Goal: Transaction & Acquisition: Purchase product/service

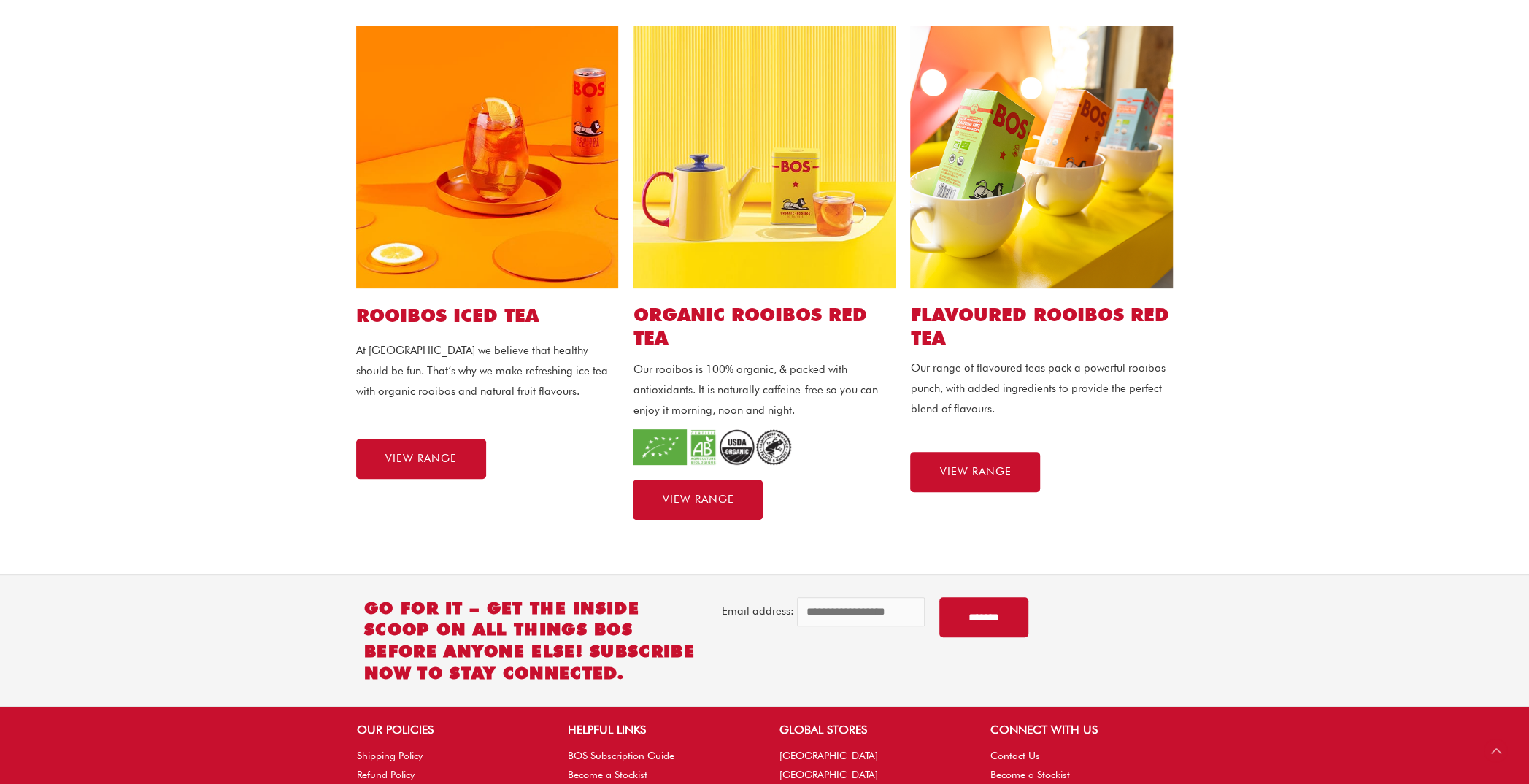
scroll to position [365, 0]
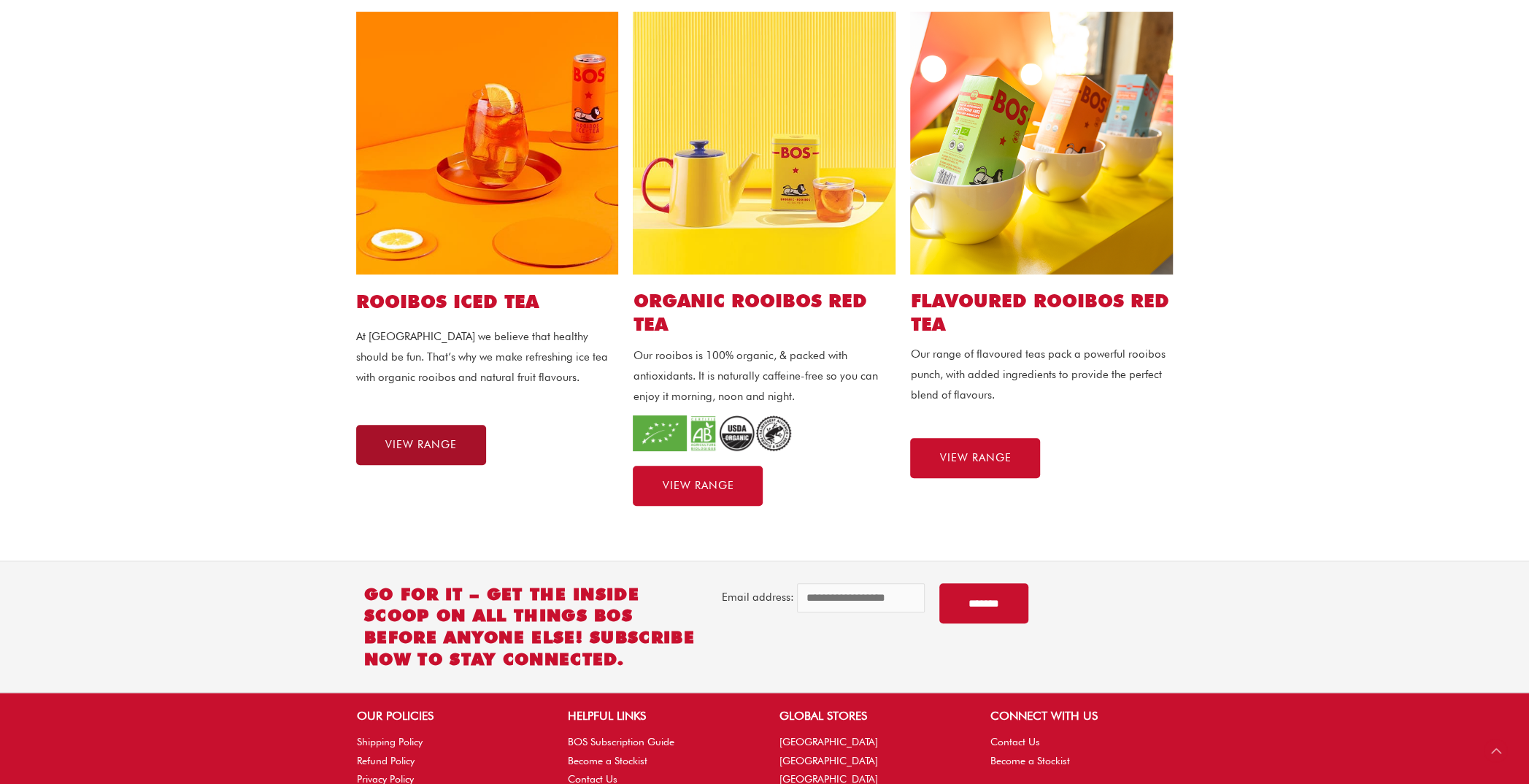
click at [477, 450] on link "VIEW RANGE" at bounding box center [421, 444] width 130 height 40
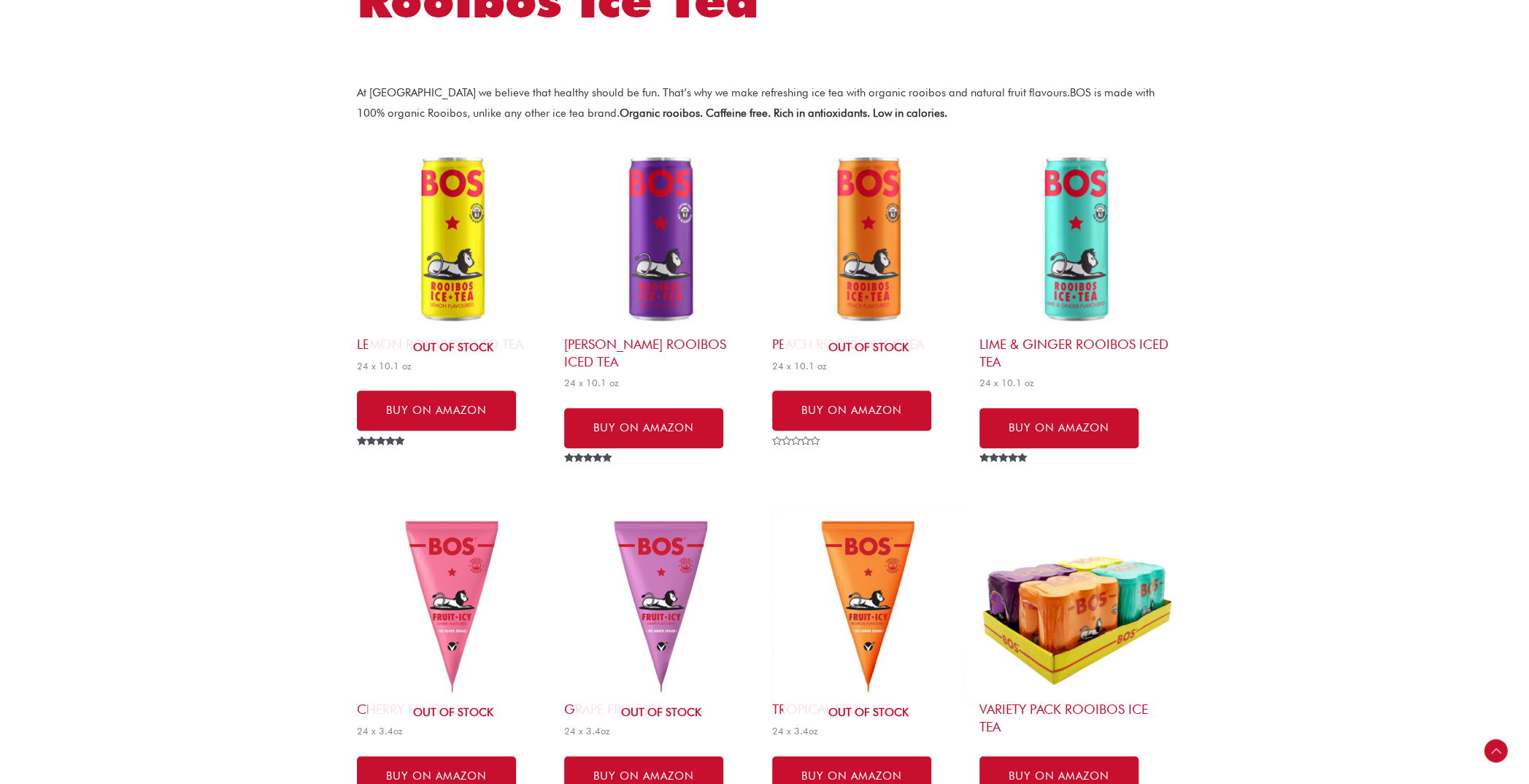
scroll to position [365, 0]
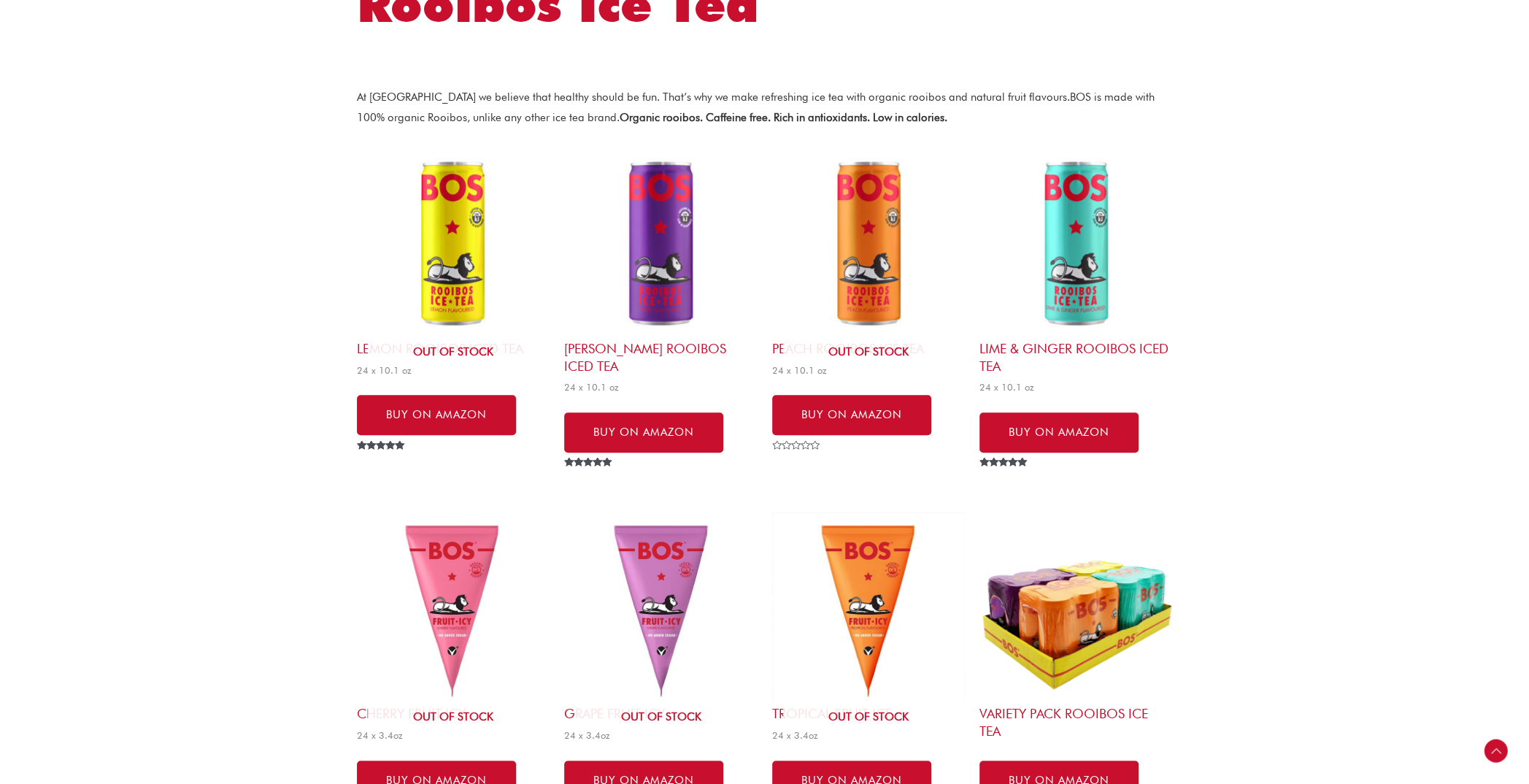
click at [633, 332] on img at bounding box center [660, 243] width 193 height 193
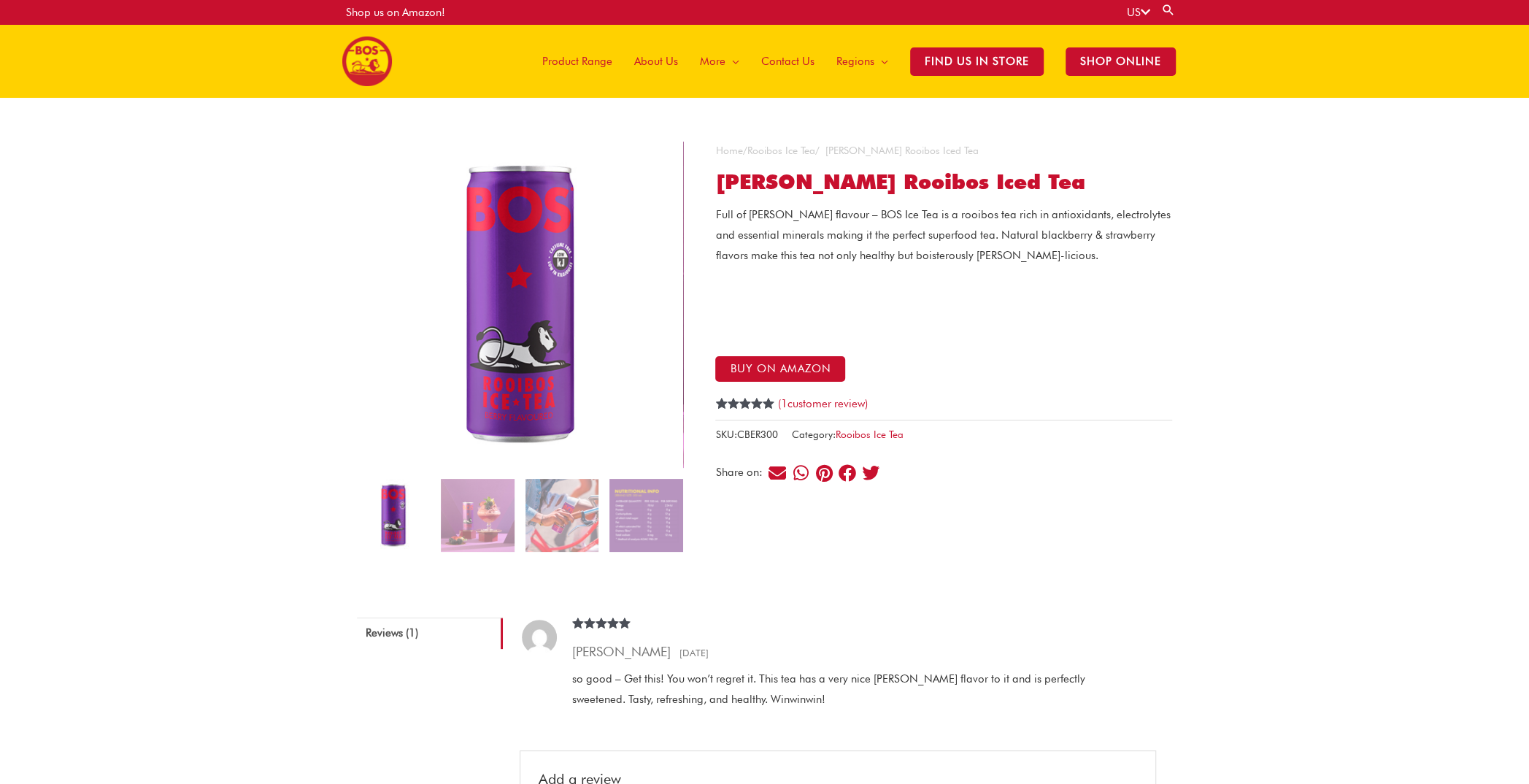
scroll to position [73, 0]
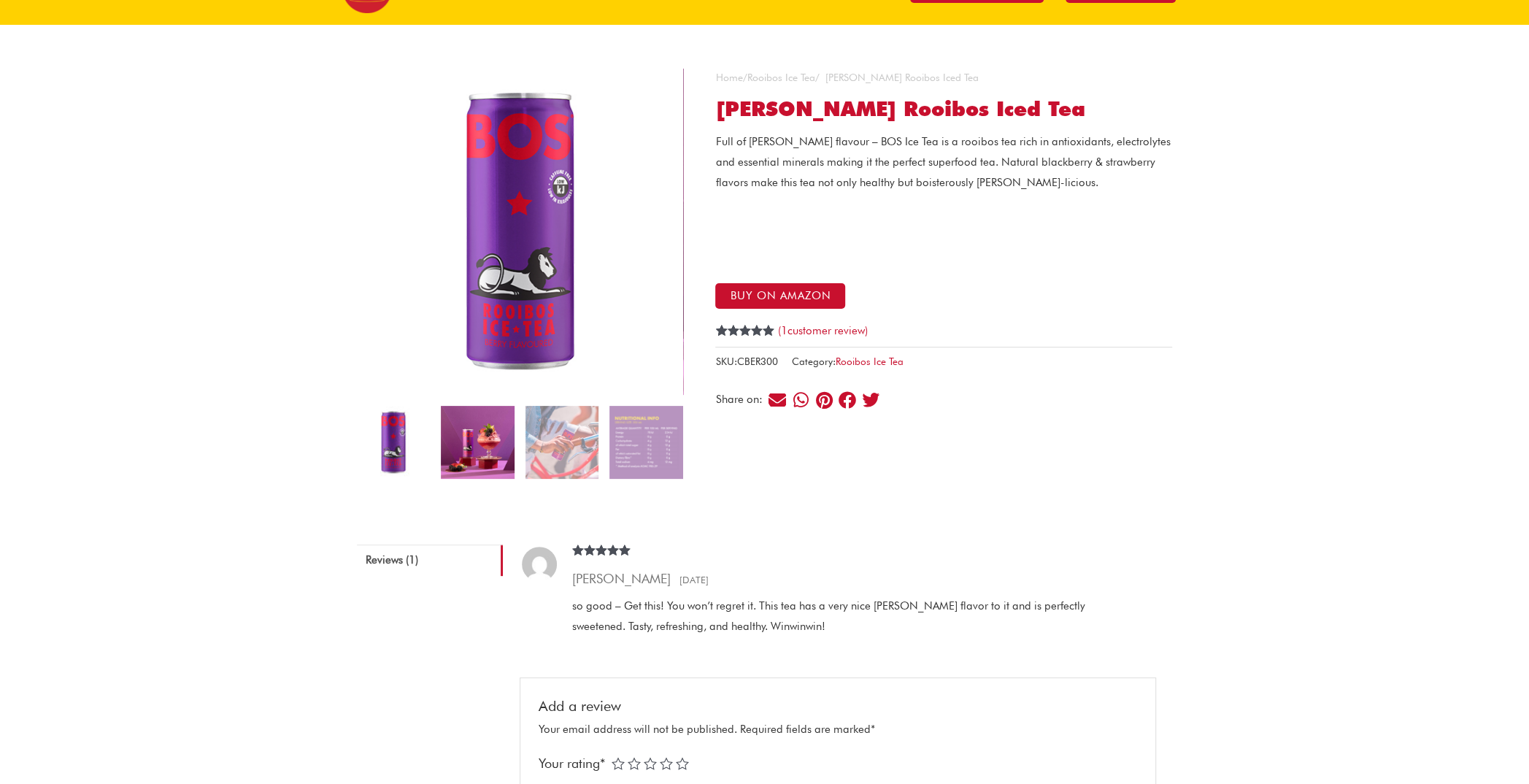
click at [492, 433] on img at bounding box center [477, 442] width 73 height 73
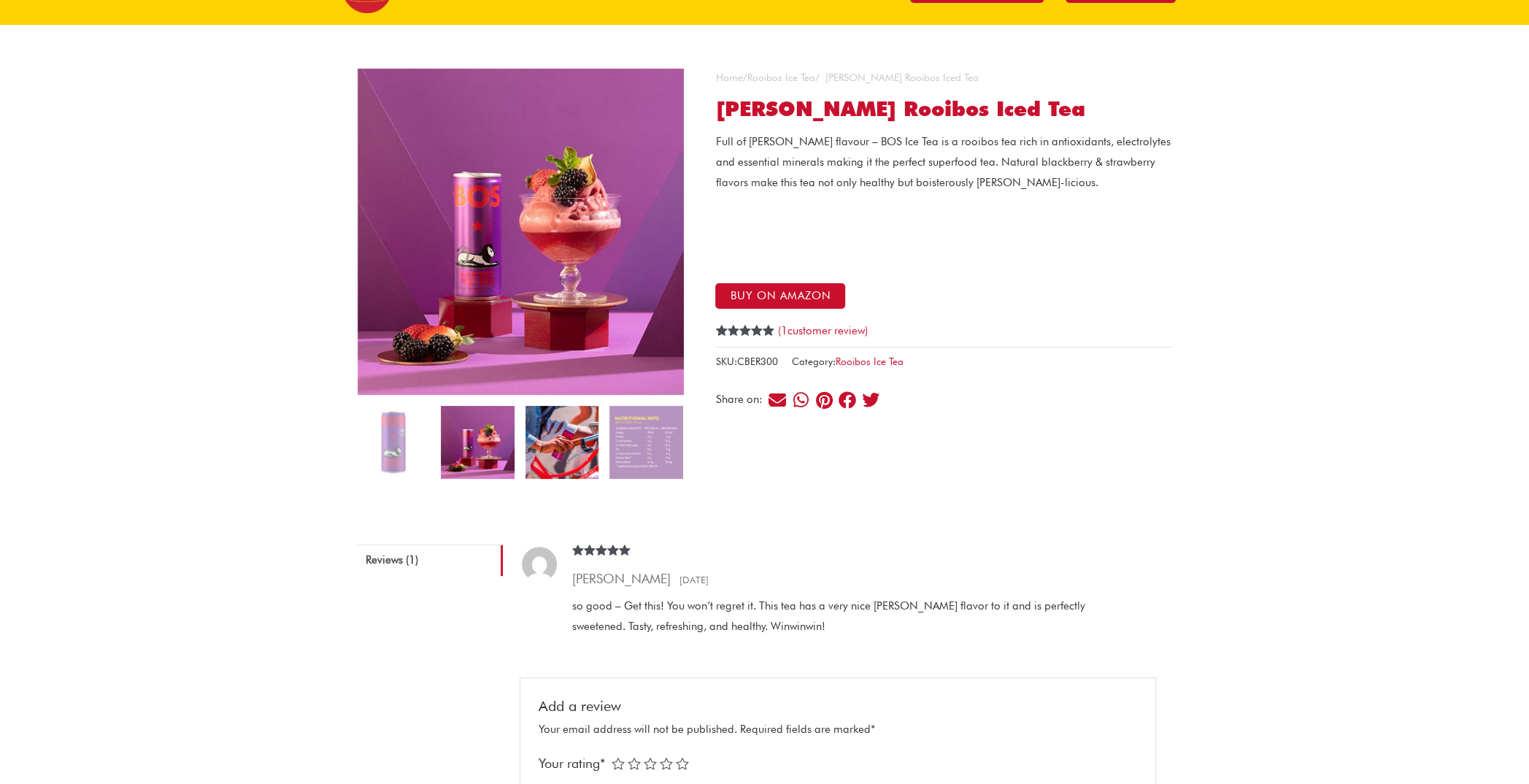
click at [557, 444] on img at bounding box center [562, 442] width 73 height 73
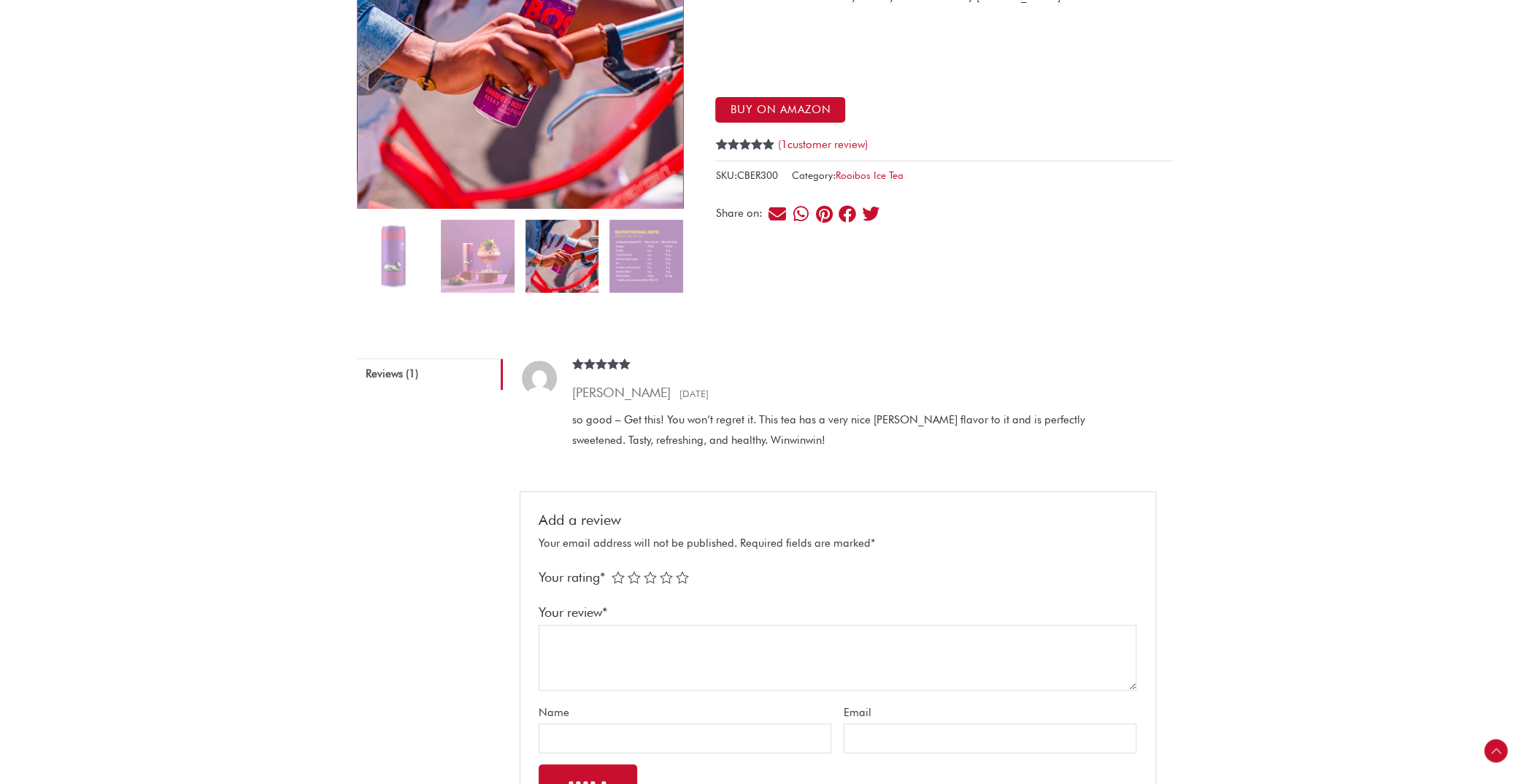
scroll to position [511, 0]
